Goal: Task Accomplishment & Management: Complete application form

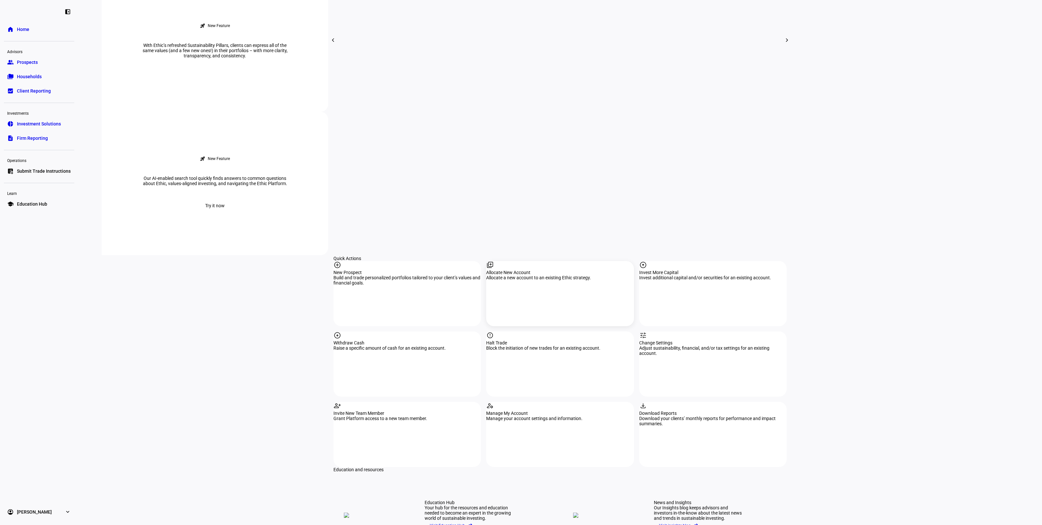
scroll to position [362, 0]
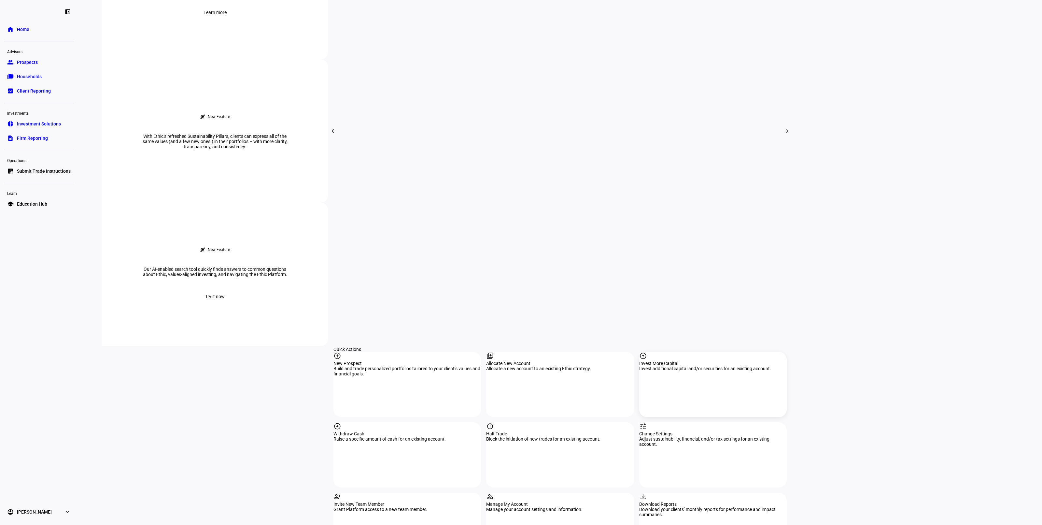
click at [713, 352] on div "arrow_circle_up Invest More Capital Invest additional capital and/or securities…" at bounding box center [712, 384] width 147 height 65
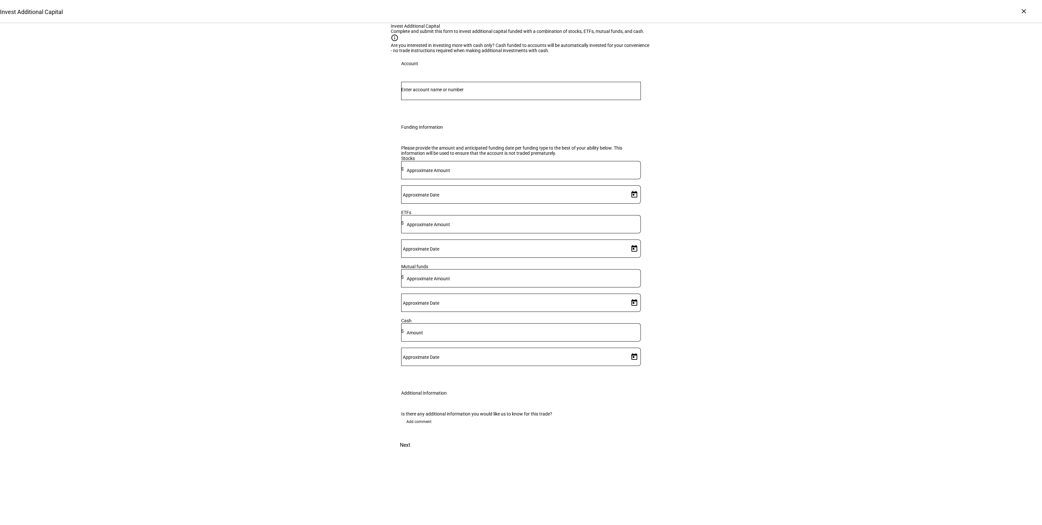
drag, startPoint x: 499, startPoint y: 292, endPoint x: 502, endPoint y: 290, distance: 3.9
click at [499, 233] on div at bounding box center [522, 224] width 237 height 18
type input "175,000"
click at [629, 256] on span "Open calendar" at bounding box center [634, 249] width 16 height 16
click at [591, 375] on span "12" at bounding box center [590, 374] width 12 height 12
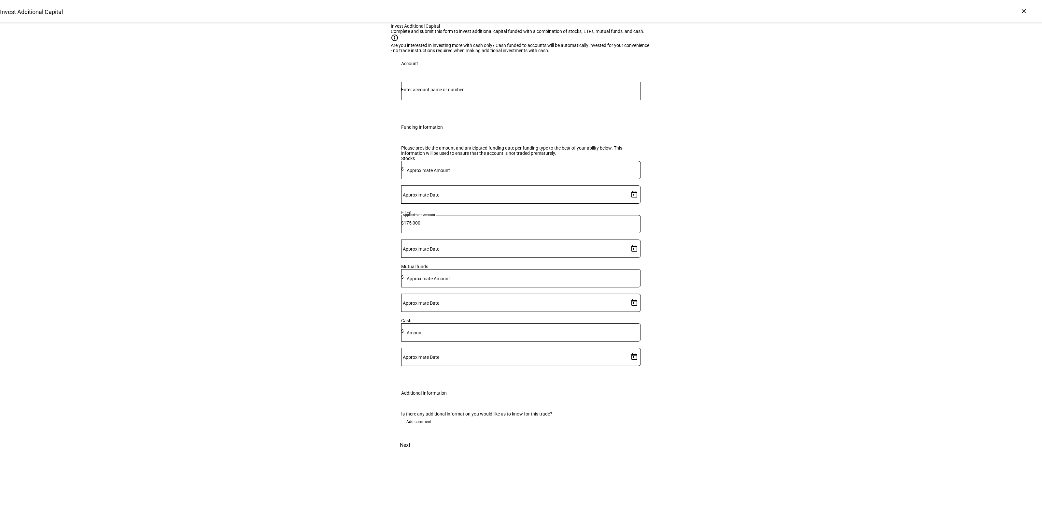
type input "[DATE]"
click at [775, 272] on div "Invest Additional Capital Complete and submit this form to invest additional ca…" at bounding box center [521, 243] width 1042 height 440
click at [489, 100] on div at bounding box center [521, 91] width 240 height 18
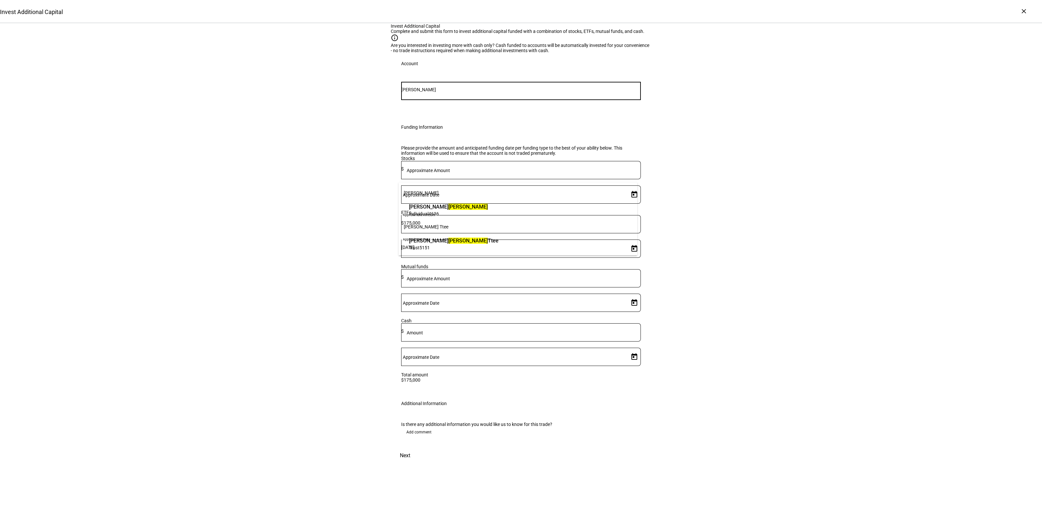
type input "[PERSON_NAME]"
click at [443, 243] on span "[PERSON_NAME] Ttee" at bounding box center [454, 240] width 90 height 7
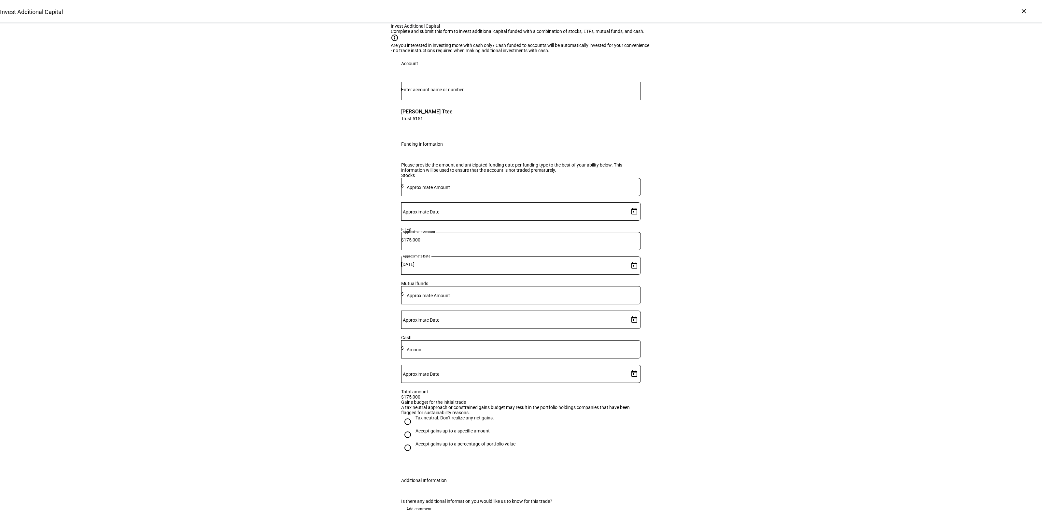
click at [757, 254] on div "Invest Additional Capital Complete and submit this form to invest additional ca…" at bounding box center [521, 281] width 1042 height 516
click at [437, 433] on div "Accept gains up to a specific amount" at bounding box center [452, 430] width 74 height 5
click at [414, 441] on input "Accept gains up to a specific amount" at bounding box center [407, 434] width 13 height 13
radio input "true"
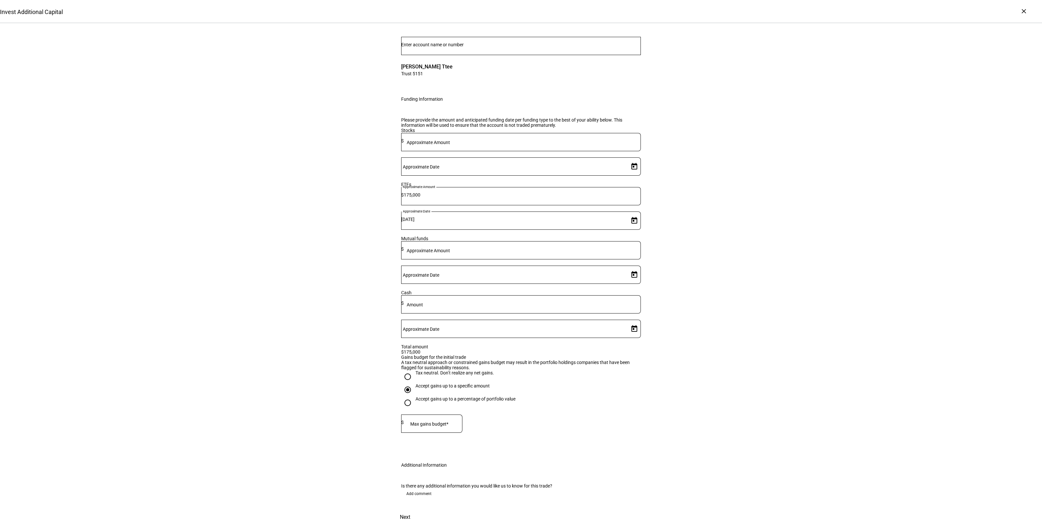
scroll to position [99, 0]
click at [443, 414] on div at bounding box center [433, 423] width 59 height 18
type input "2,000"
click at [720, 391] on div "Invest Additional Capital Complete and submit this form to invest additional ca…" at bounding box center [521, 252] width 1042 height 546
click at [417, 488] on span "Add comment" at bounding box center [418, 493] width 25 height 10
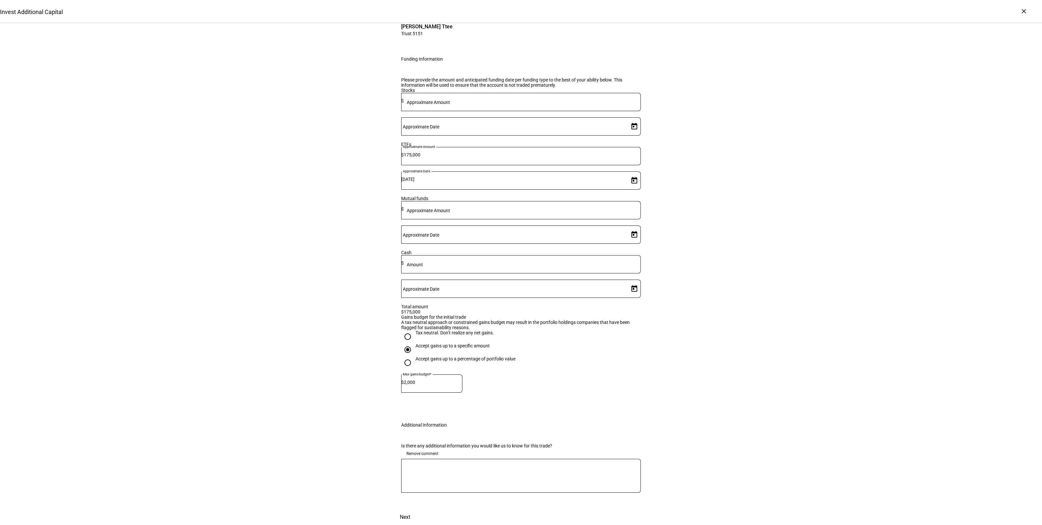
click at [465, 474] on div "Is there any additional information you would like us to know for this trade? R…" at bounding box center [521, 472] width 260 height 74
click at [466, 479] on div at bounding box center [521, 475] width 240 height 34
type textarea "okay with gains to liquidate IVV"
click at [731, 413] on div "Invest Additional Capital Complete and submit this form to invest additional ca…" at bounding box center [521, 231] width 1042 height 586
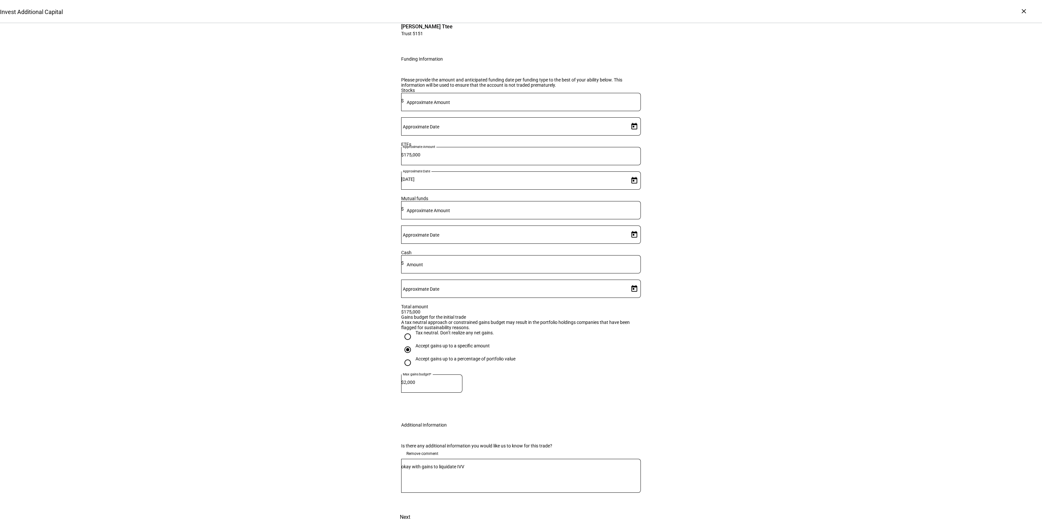
click at [410, 509] on span "Next" at bounding box center [405, 517] width 10 height 16
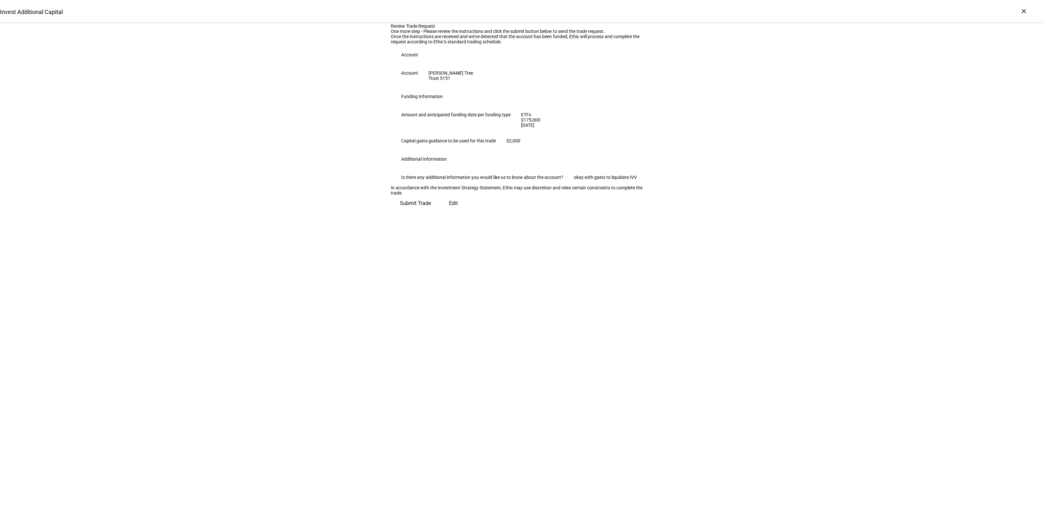
click at [431, 211] on span "Submit Trade" at bounding box center [415, 203] width 31 height 16
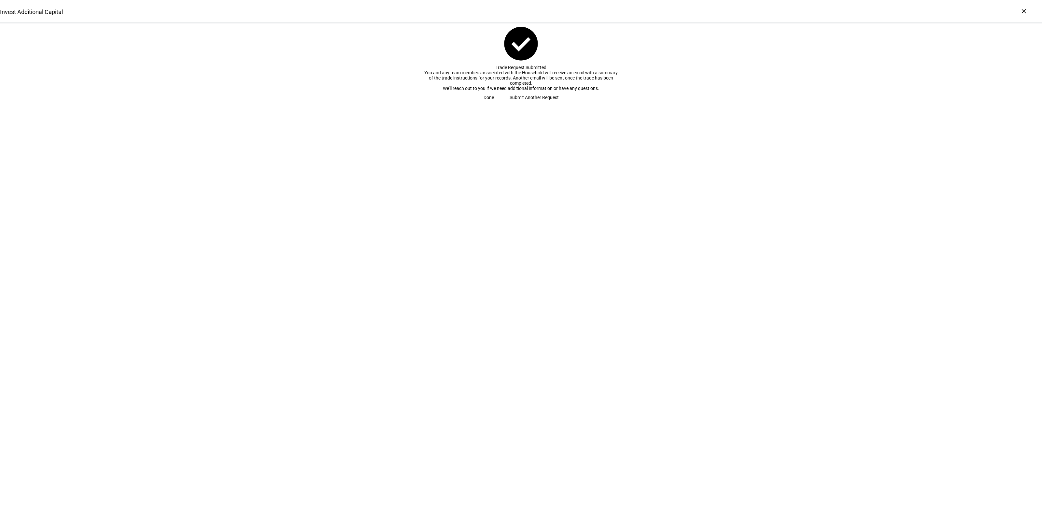
click at [525, 104] on span "Submit Another Request" at bounding box center [534, 97] width 49 height 13
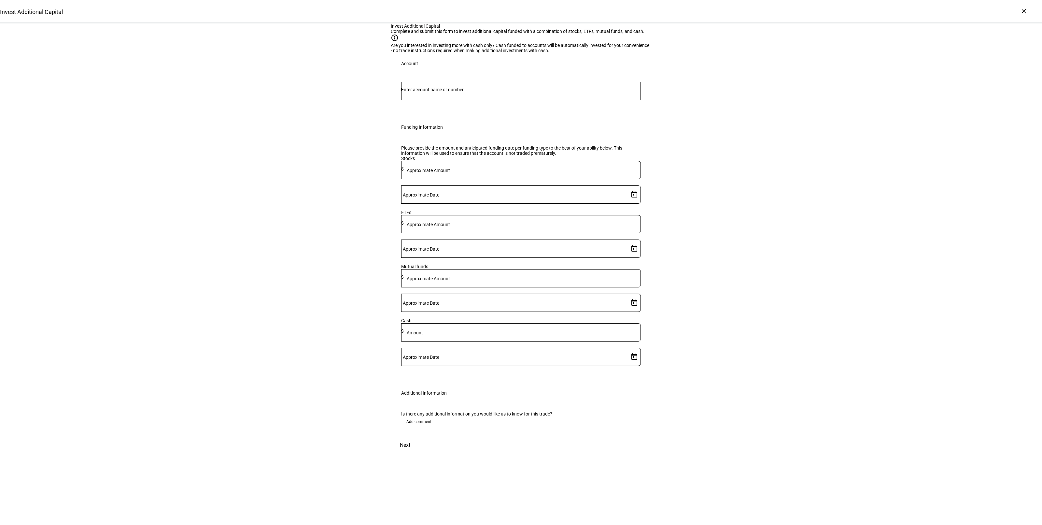
drag, startPoint x: 433, startPoint y: 169, endPoint x: 437, endPoint y: 175, distance: 6.7
click at [433, 92] on input "Number" at bounding box center [521, 89] width 240 height 5
type input "q"
type input "sque"
drag, startPoint x: 471, startPoint y: 204, endPoint x: 497, endPoint y: 257, distance: 58.1
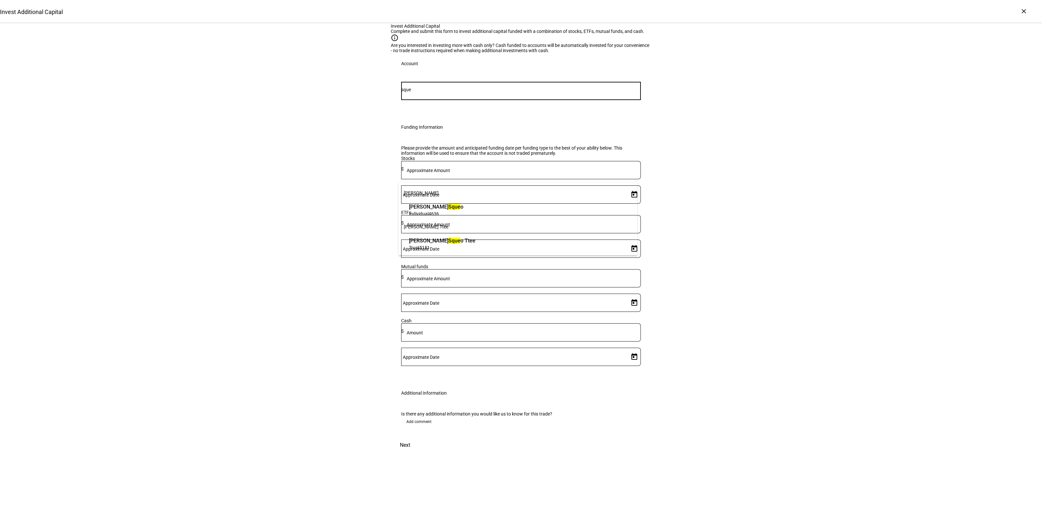
click at [463, 204] on span "[PERSON_NAME] o" at bounding box center [436, 206] width 54 height 7
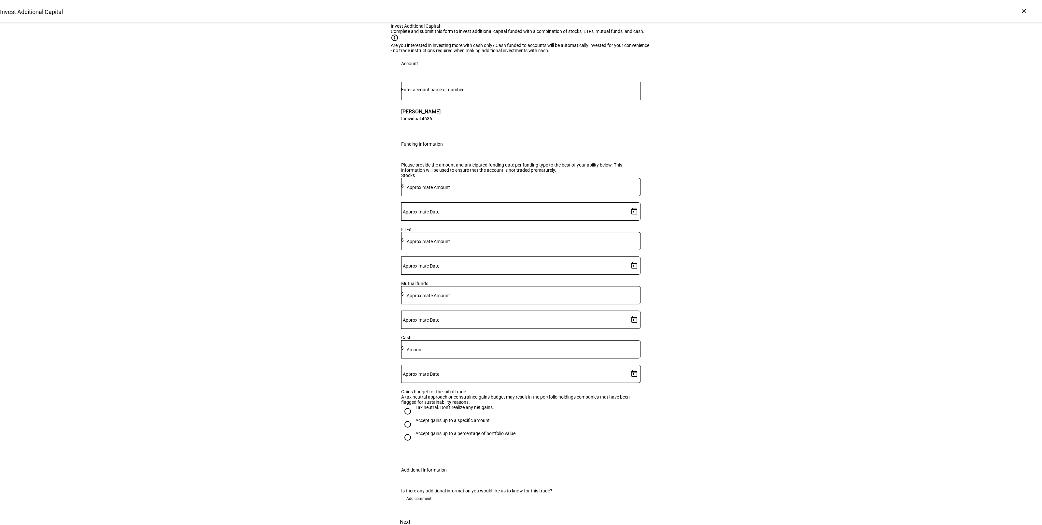
click at [450, 244] on mat-label "Approximate Amount" at bounding box center [428, 241] width 43 height 5
type input "345,000"
click at [628, 273] on span "Open calendar" at bounding box center [634, 266] width 16 height 16
click at [588, 389] on span "12" at bounding box center [590, 391] width 12 height 12
type input "[DATE]"
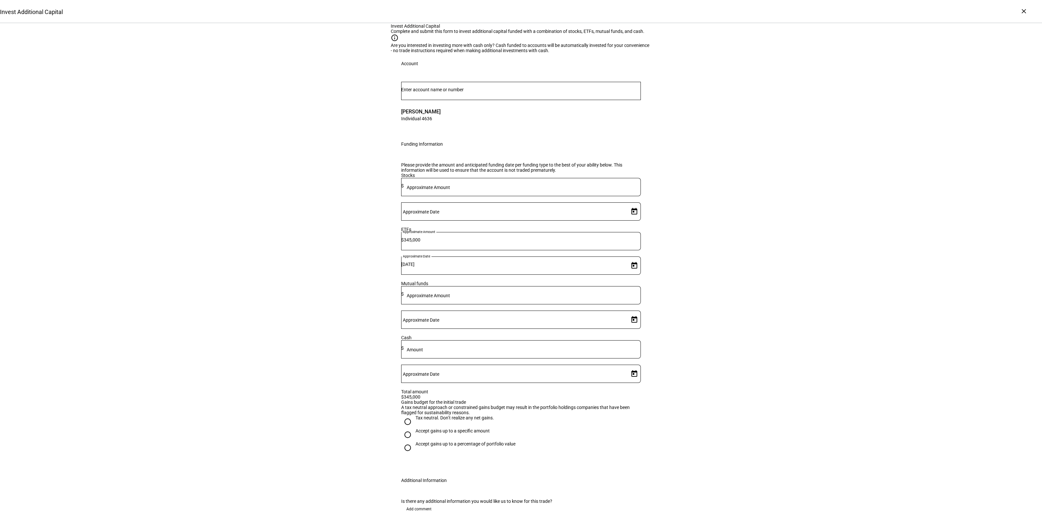
click at [761, 342] on div "Invest Additional Capital Complete and submit this form to invest additional ca…" at bounding box center [521, 281] width 1042 height 516
drag, startPoint x: 412, startPoint y: 444, endPoint x: 463, endPoint y: 442, distance: 51.2
click at [412, 441] on div "Accept gains up to a specific amount" at bounding box center [445, 434] width 89 height 13
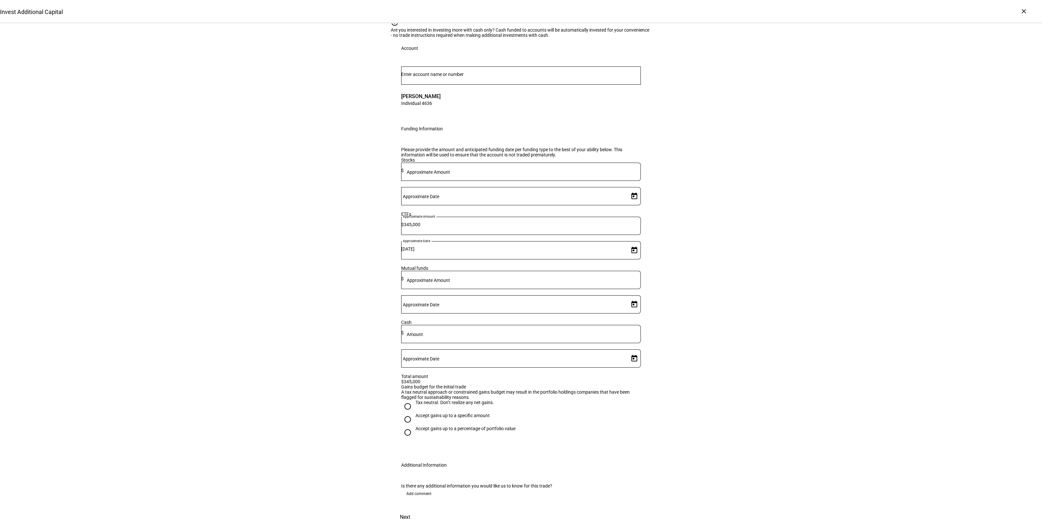
scroll to position [70, 0]
click at [425, 413] on div "Accept gains up to a specific amount" at bounding box center [452, 415] width 74 height 5
click at [414, 413] on input "Accept gains up to a specific amount" at bounding box center [407, 419] width 13 height 13
radio input "true"
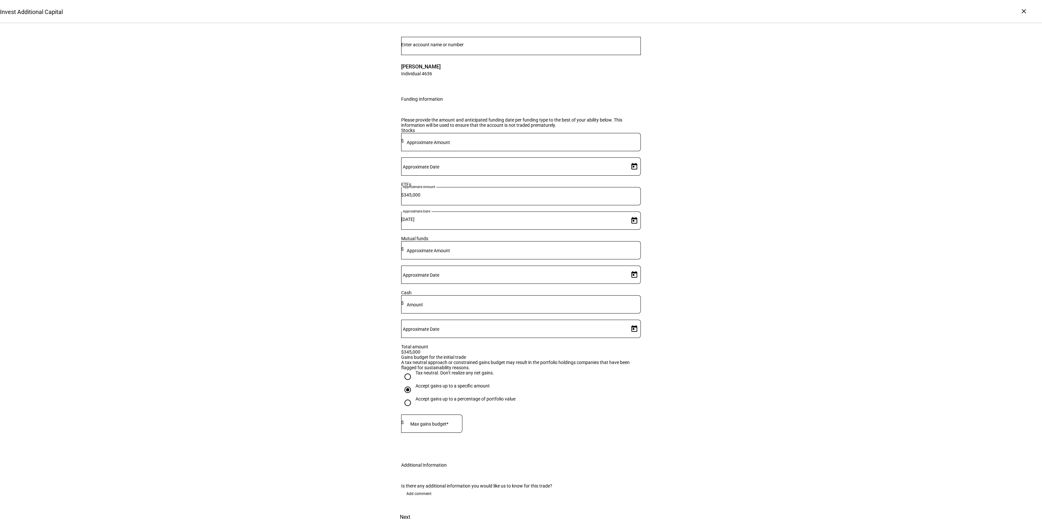
click at [432, 421] on mat-label "Max gains budget*" at bounding box center [429, 423] width 38 height 5
type input "10,000"
click at [792, 376] on div "Invest Additional Capital Complete and submit this form to invest additional ca…" at bounding box center [521, 252] width 1042 height 546
click at [416, 475] on div "Is there any additional information you would like us to know for this trade? A…" at bounding box center [521, 492] width 260 height 34
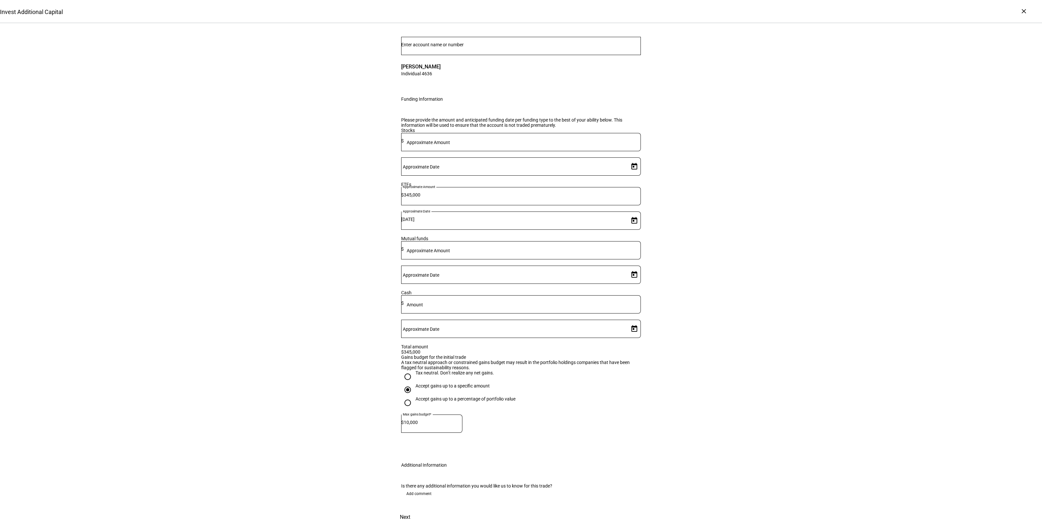
click at [418, 488] on span "Add comment" at bounding box center [418, 493] width 25 height 10
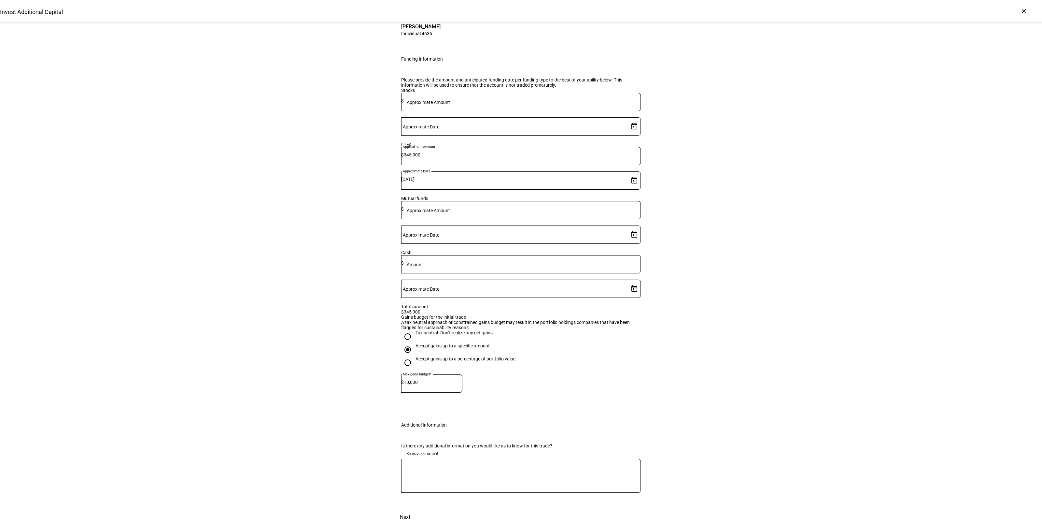
click at [418, 483] on textarea at bounding box center [521, 475] width 240 height 23
type textarea "okay with gains to liquidate IVV"
click at [811, 367] on div "Invest Additional Capital Complete and submit this form to invest additional ca…" at bounding box center [521, 231] width 1042 height 586
click at [419, 509] on span at bounding box center [405, 517] width 29 height 16
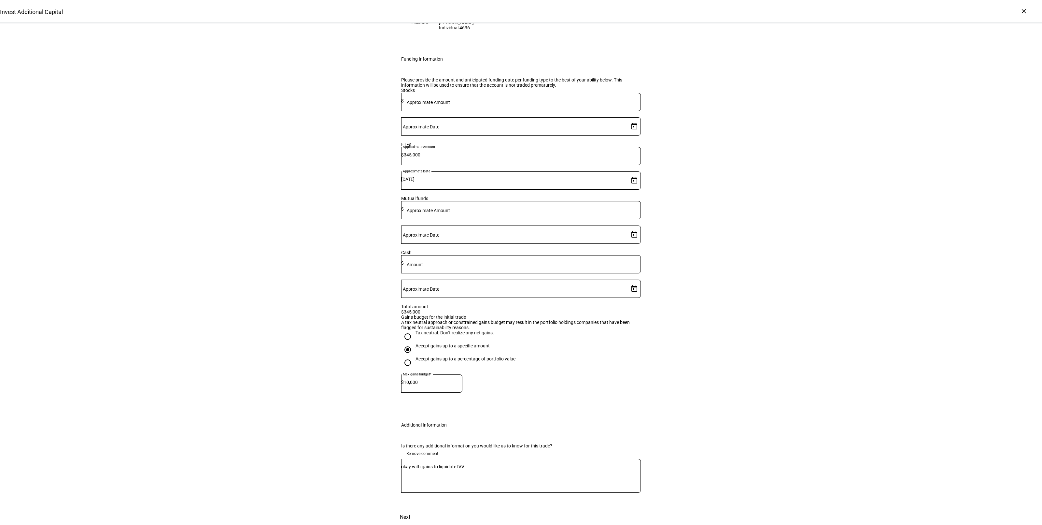
scroll to position [0, 0]
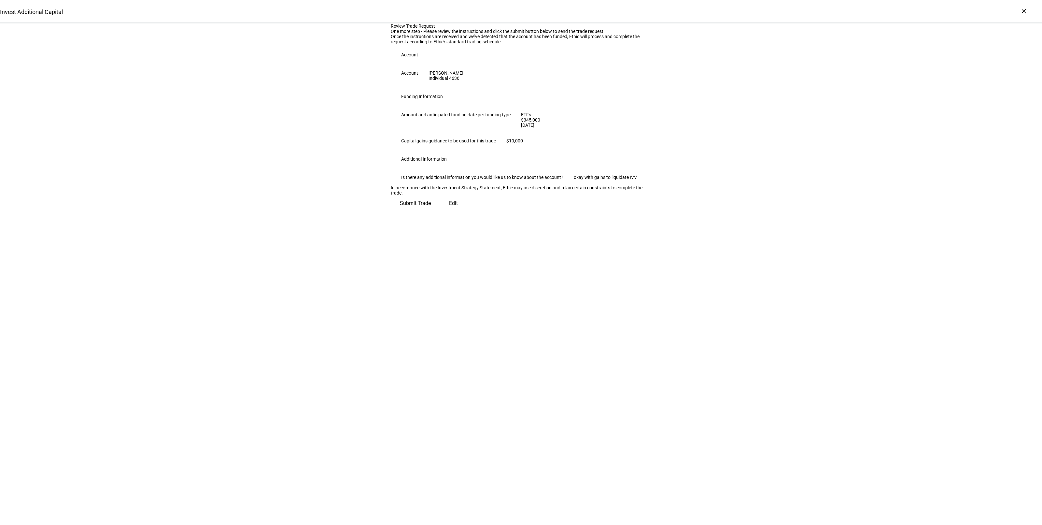
click at [431, 211] on span "Submit Trade" at bounding box center [415, 203] width 31 height 16
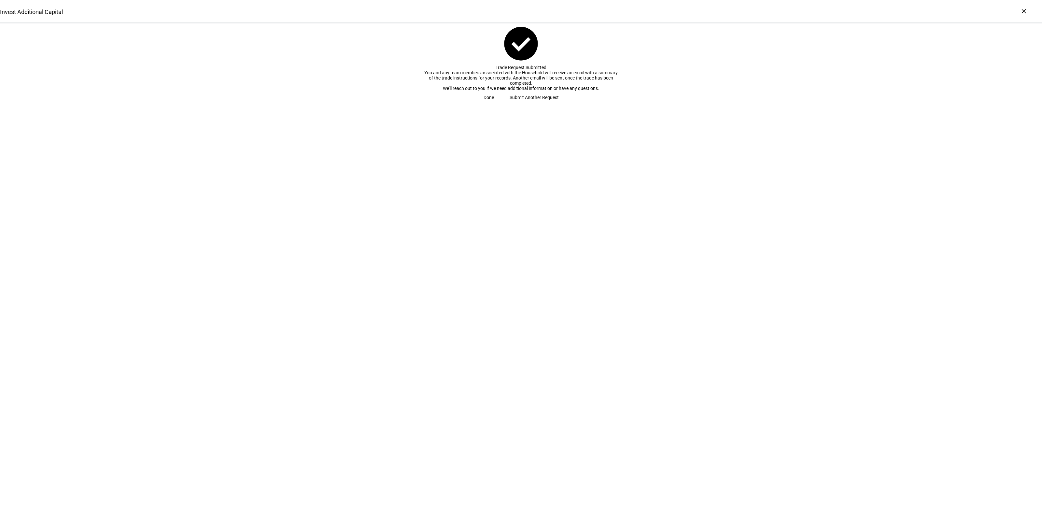
click at [518, 104] on span "Submit Another Request" at bounding box center [534, 97] width 49 height 13
